Goal: Manage account settings

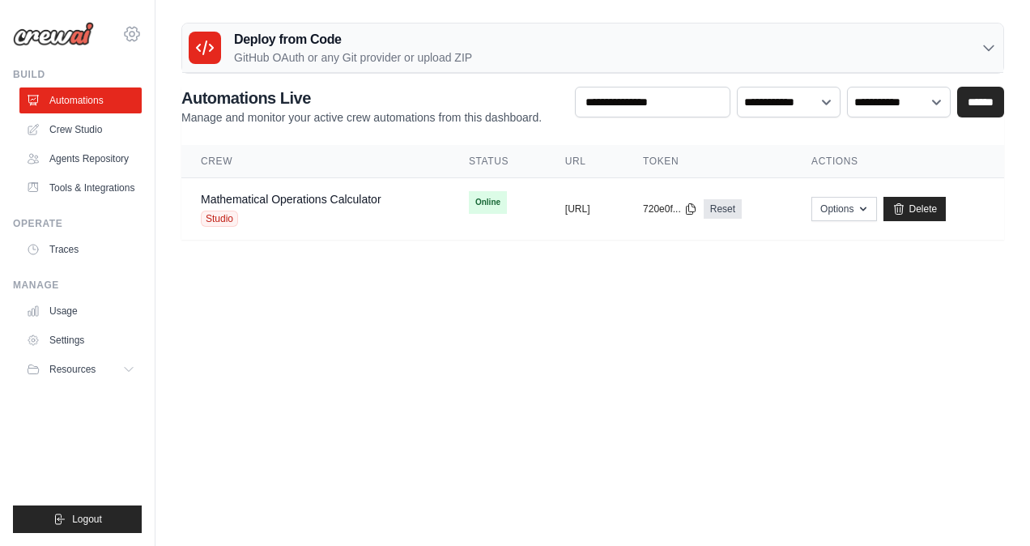
click at [133, 35] on icon at bounding box center [131, 33] width 19 height 19
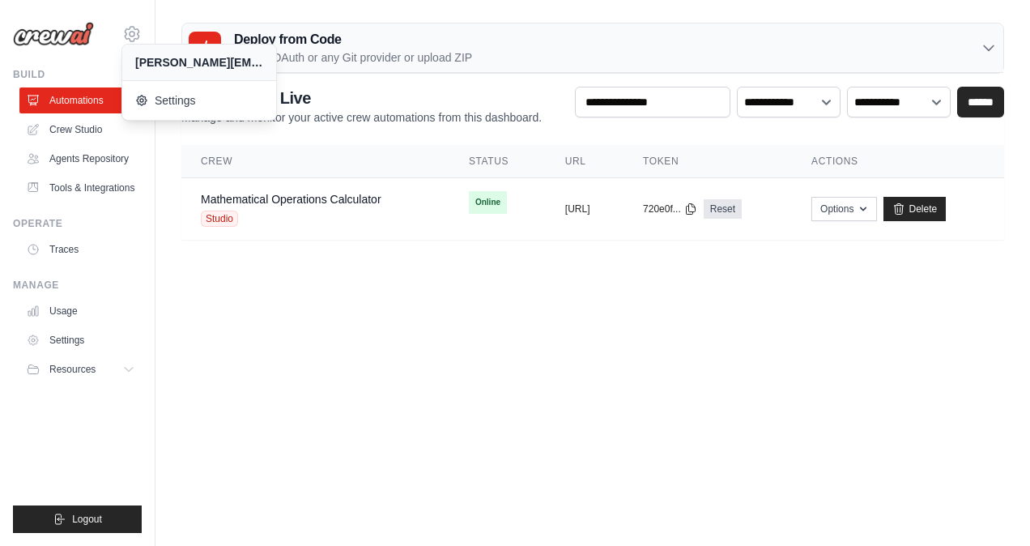
click at [266, 299] on body "[PERSON_NAME][EMAIL_ADDRESS][PERSON_NAME][DOMAIN_NAME] Settings Build Automatio…" at bounding box center [515, 273] width 1030 height 546
